Goal: Task Accomplishment & Management: Use online tool/utility

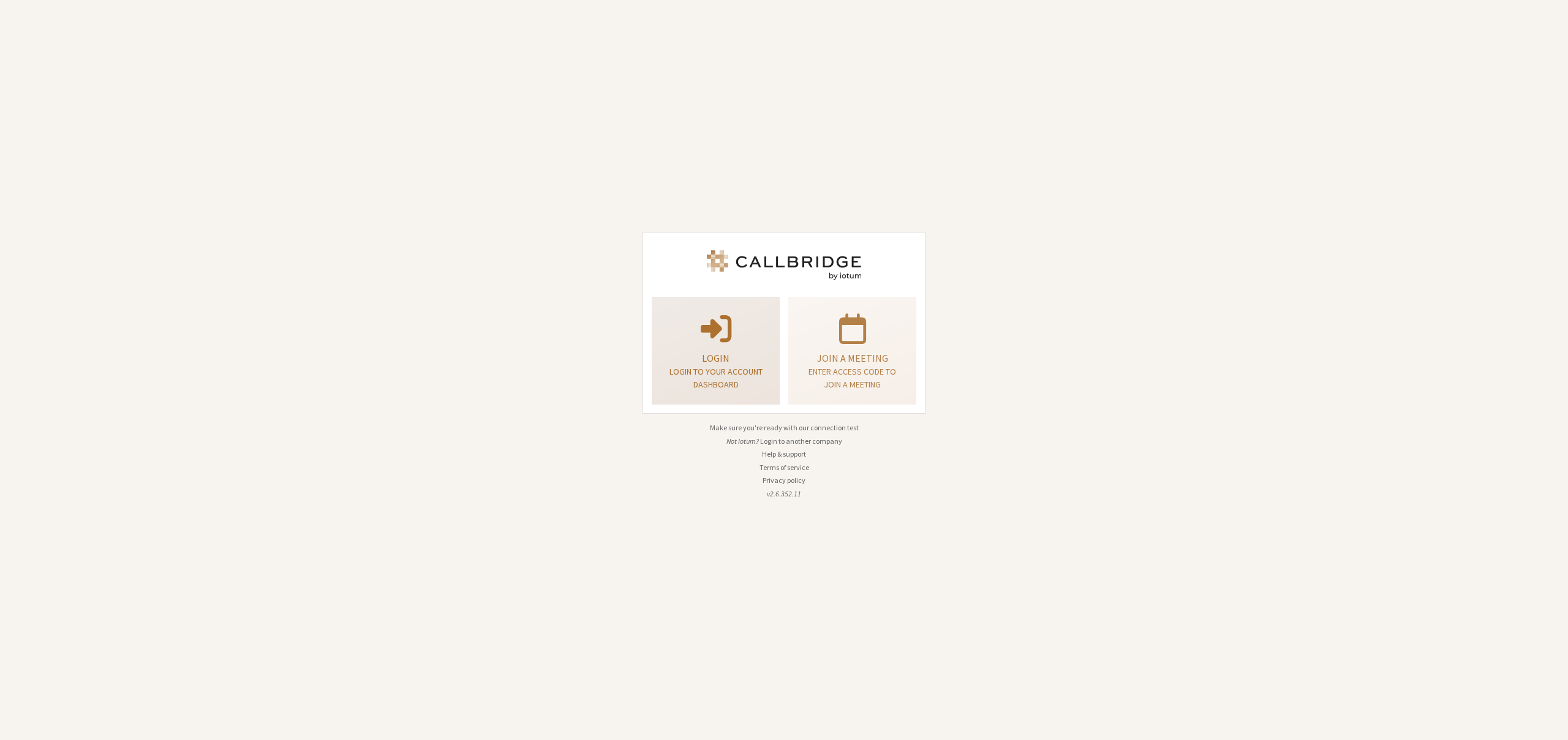
click at [725, 352] on p "Login" at bounding box center [715, 358] width 98 height 15
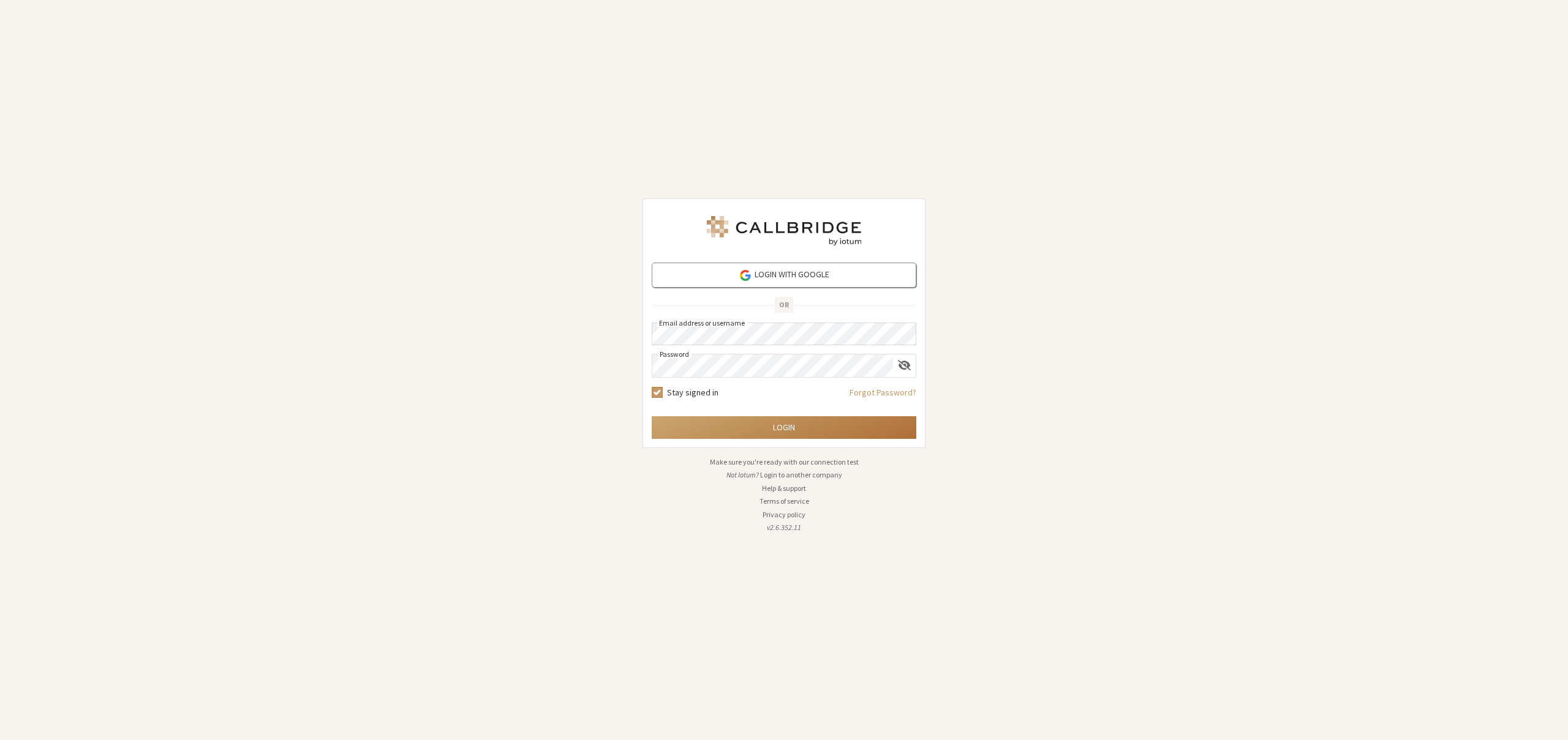
click at [781, 431] on button "Login" at bounding box center [784, 427] width 265 height 22
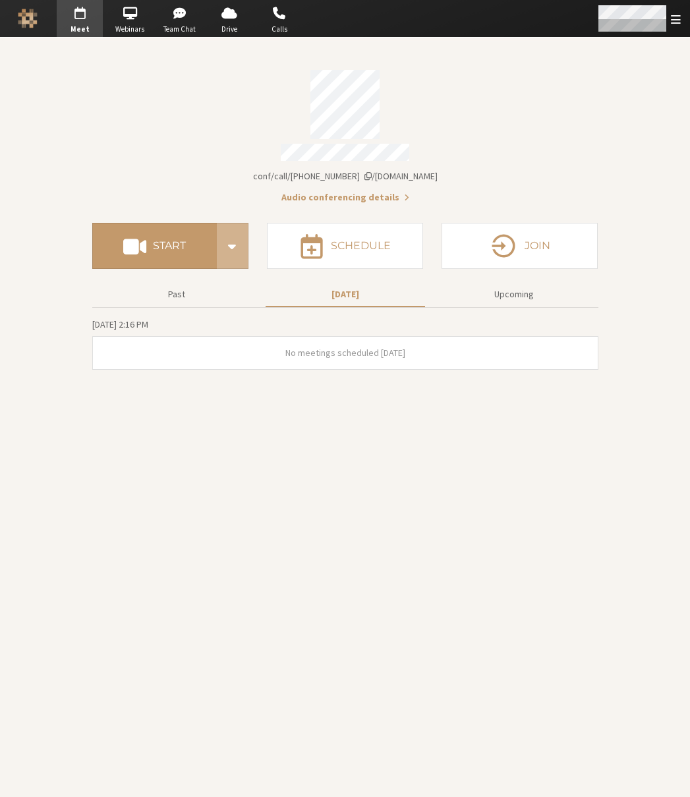
click at [674, 23] on span "Open menu" at bounding box center [676, 19] width 10 height 13
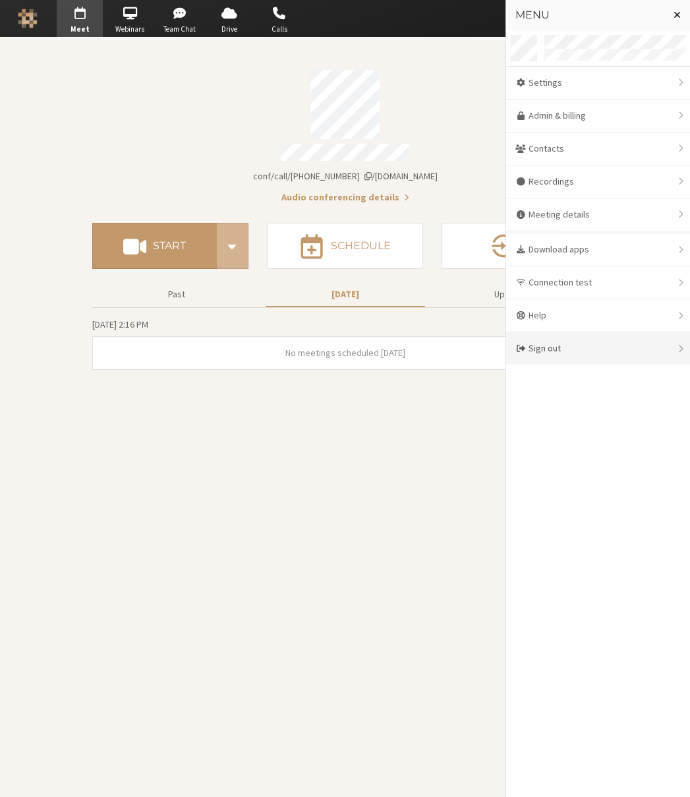
click at [571, 349] on div "Sign out" at bounding box center [598, 348] width 184 height 32
